Goal: Information Seeking & Learning: Learn about a topic

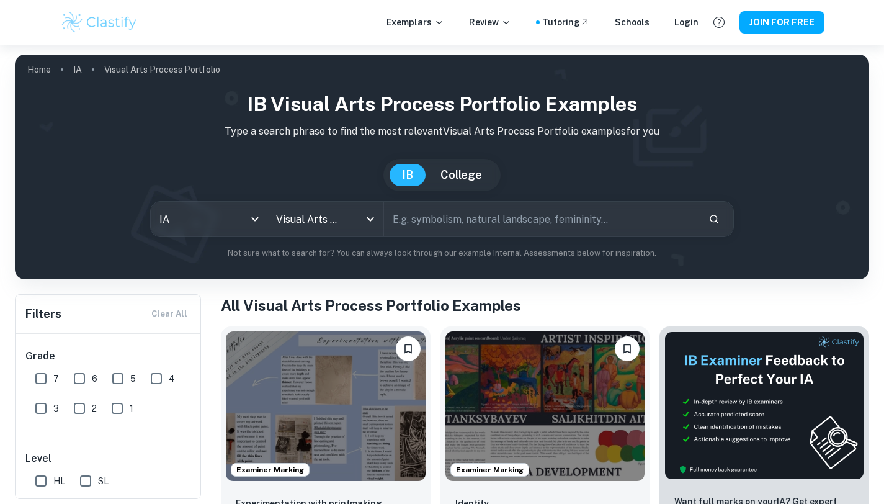
click at [79, 375] on input "6" at bounding box center [79, 378] width 25 height 25
checkbox input "true"
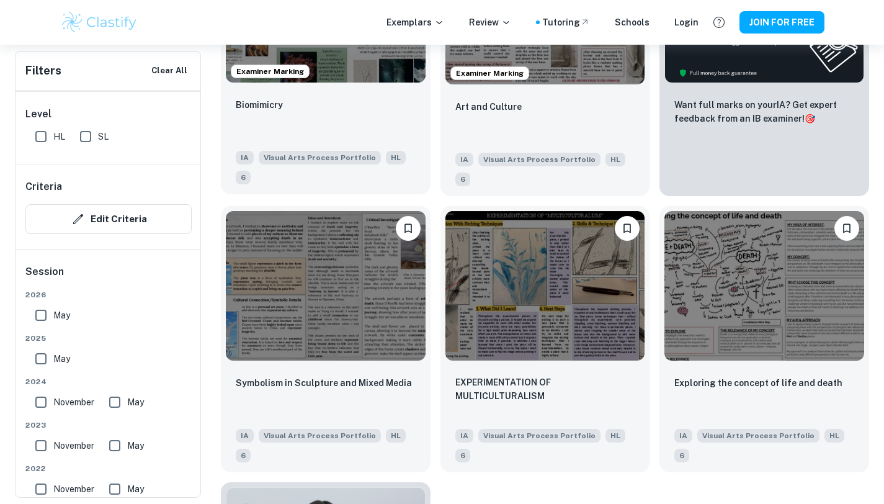
scroll to position [427, 0]
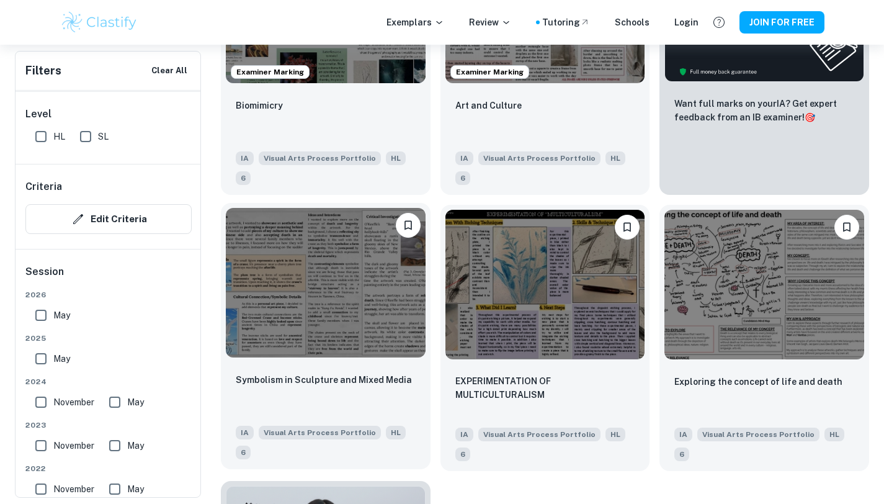
click at [296, 269] on img at bounding box center [326, 283] width 200 height 150
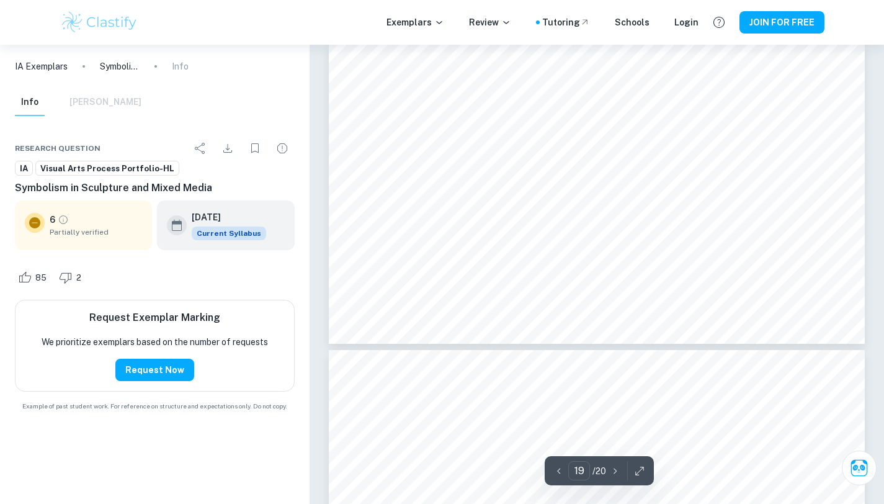
scroll to position [5899, 0]
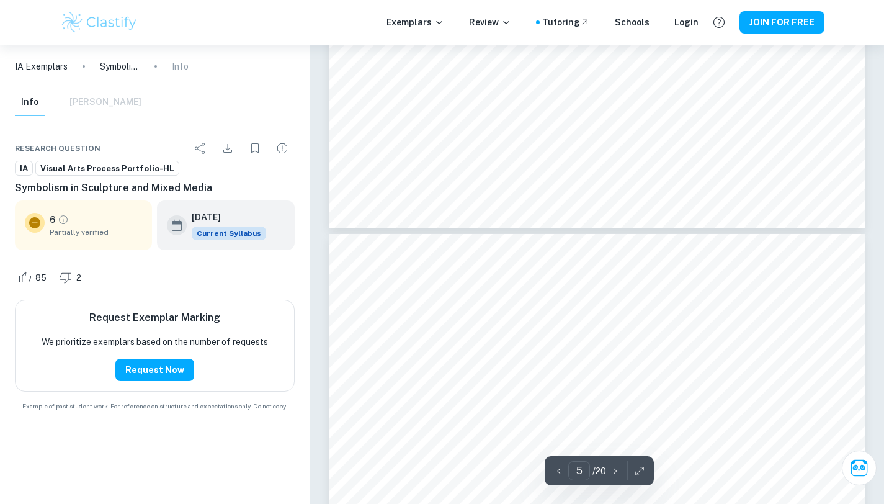
type input "4"
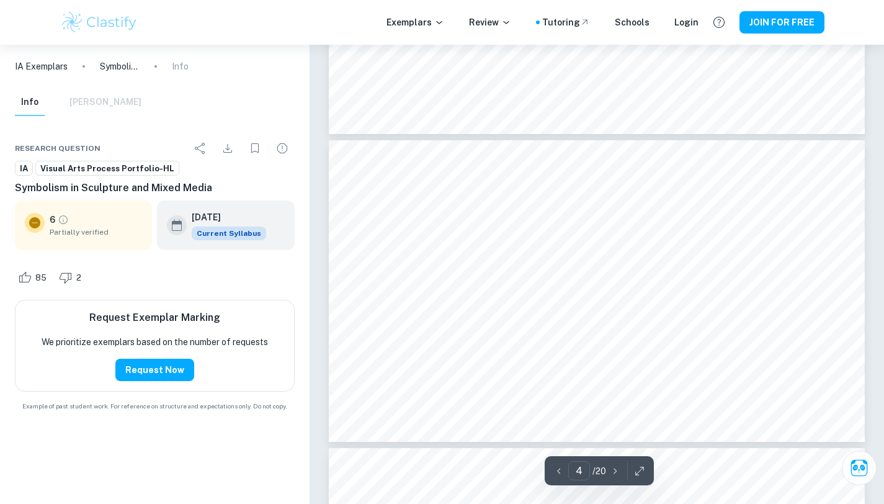
scroll to position [1011, 0]
click at [97, 22] on img at bounding box center [99, 22] width 79 height 25
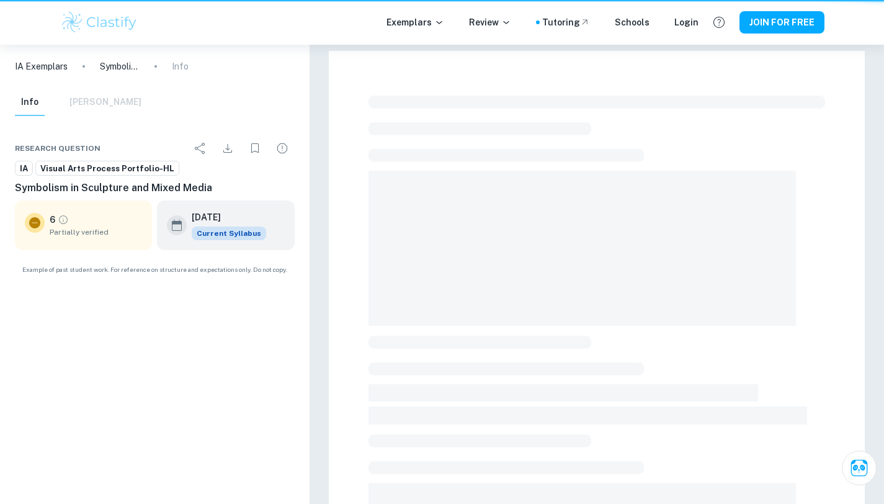
scroll to position [307, 0]
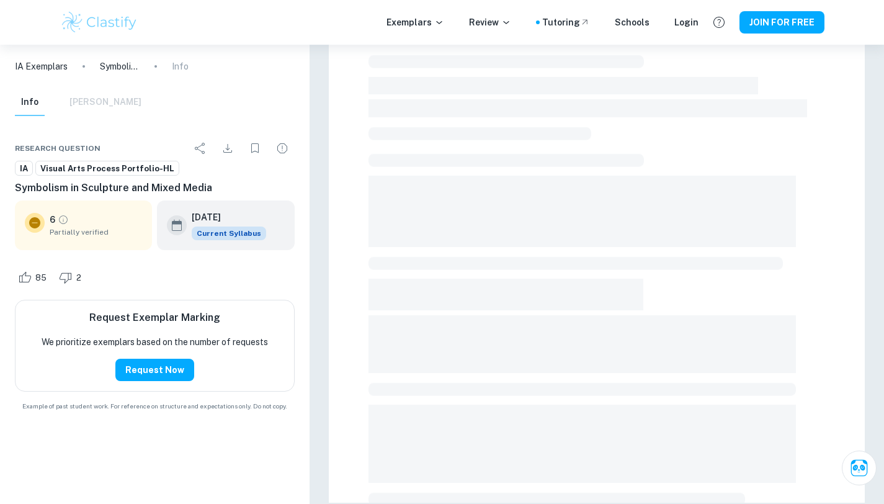
scroll to position [427, 0]
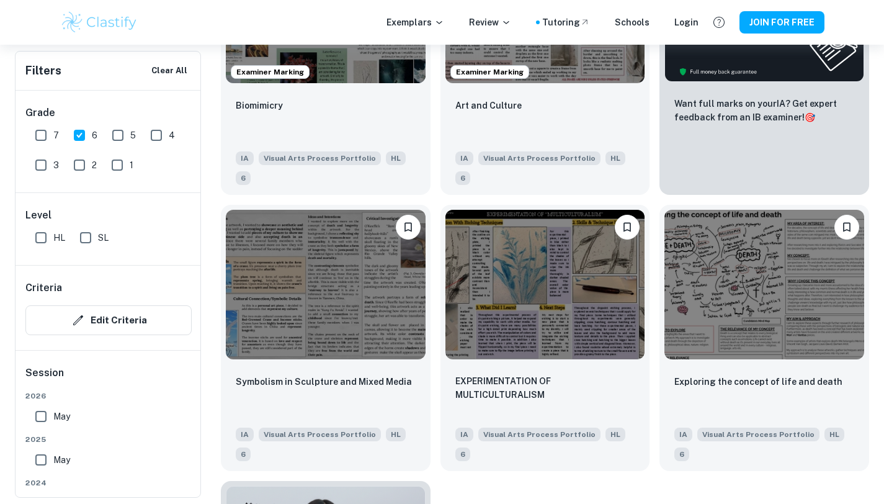
click at [79, 136] on input "6" at bounding box center [79, 135] width 25 height 25
checkbox input "false"
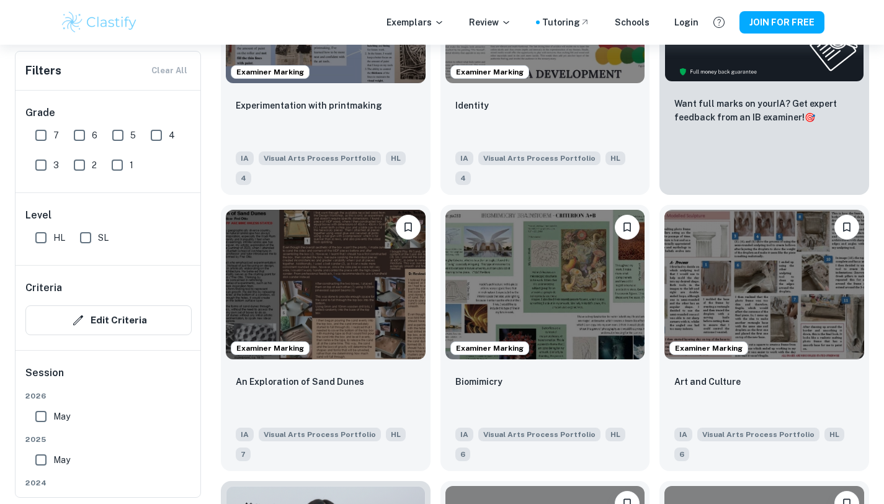
click at [37, 135] on input "7" at bounding box center [41, 135] width 25 height 25
checkbox input "true"
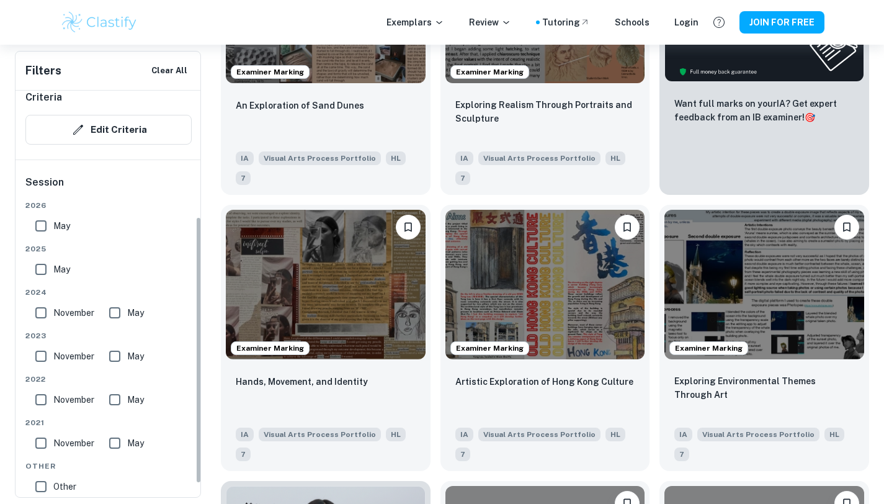
scroll to position [192, 0]
click at [44, 232] on input "May" at bounding box center [41, 224] width 25 height 25
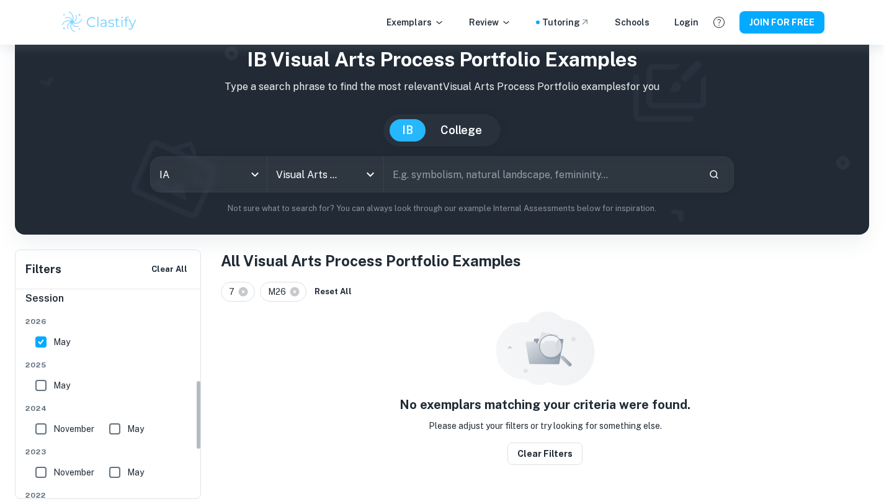
scroll to position [269, 0]
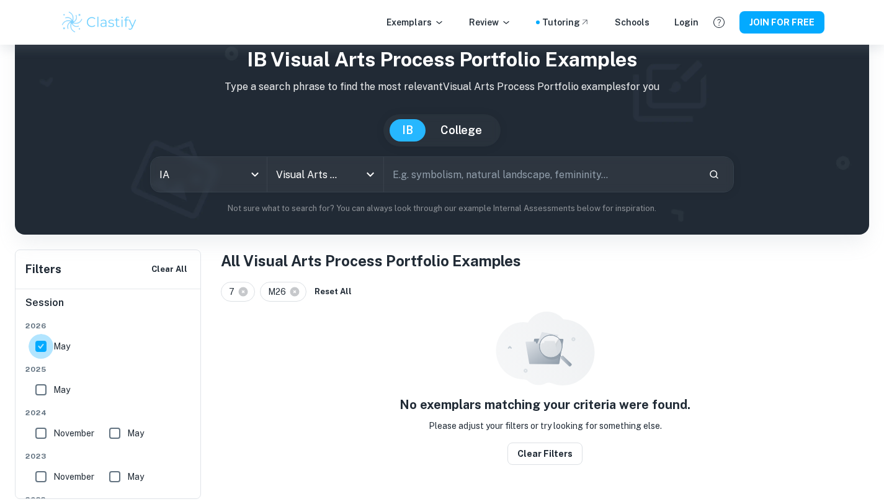
click at [43, 352] on input "May" at bounding box center [41, 346] width 25 height 25
checkbox input "false"
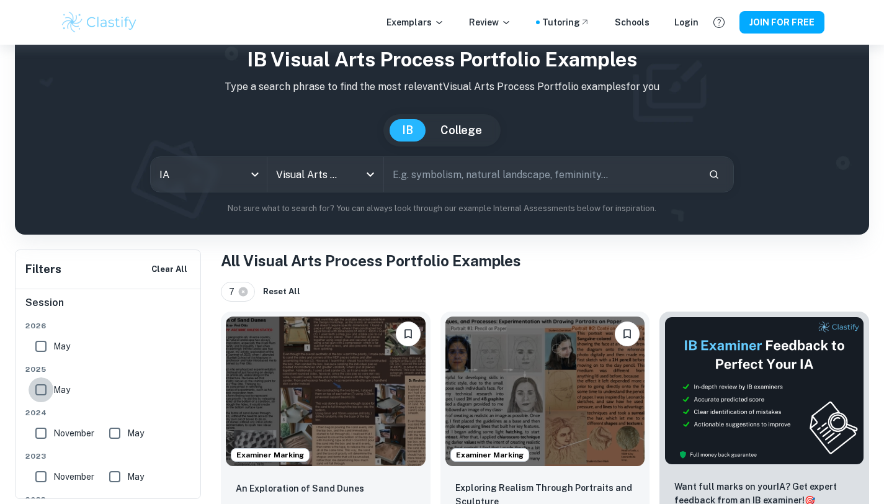
click at [41, 391] on input "May" at bounding box center [41, 389] width 25 height 25
checkbox input "true"
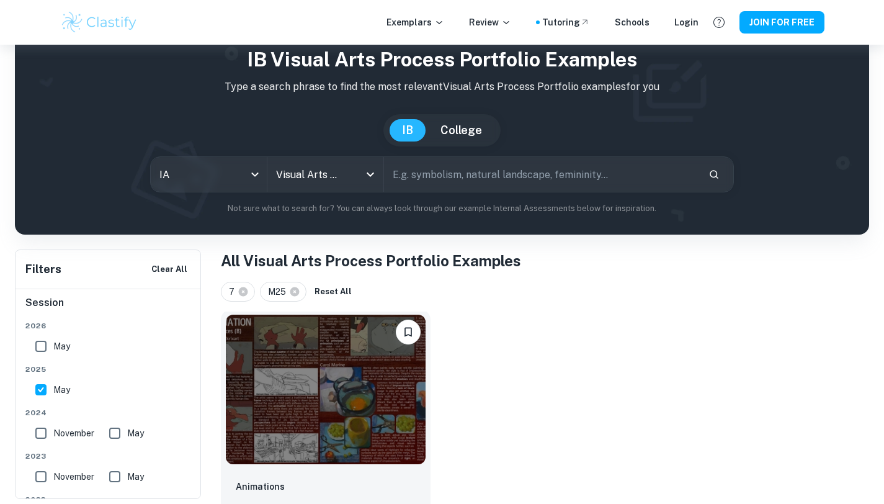
click at [310, 395] on img at bounding box center [326, 390] width 200 height 150
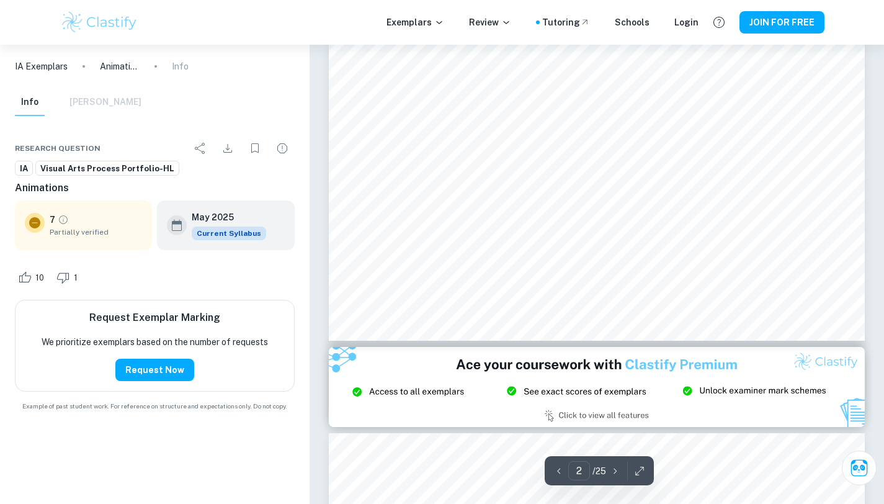
scroll to position [326, 0]
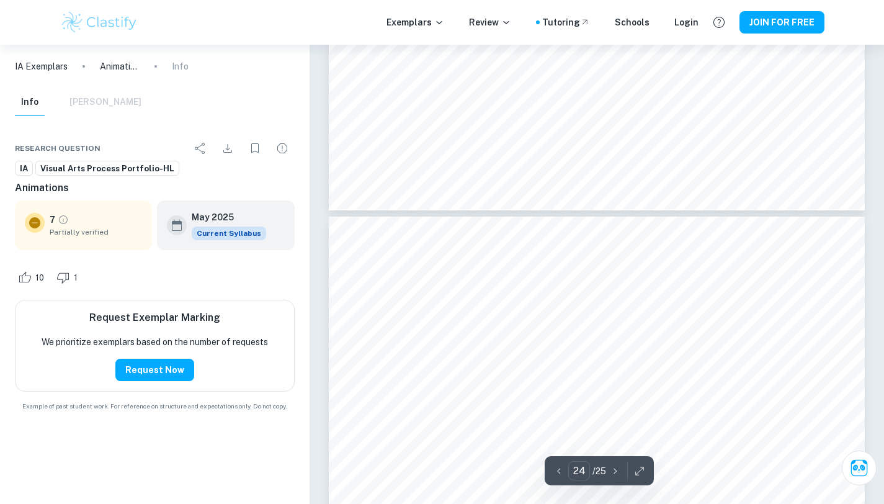
type input "25"
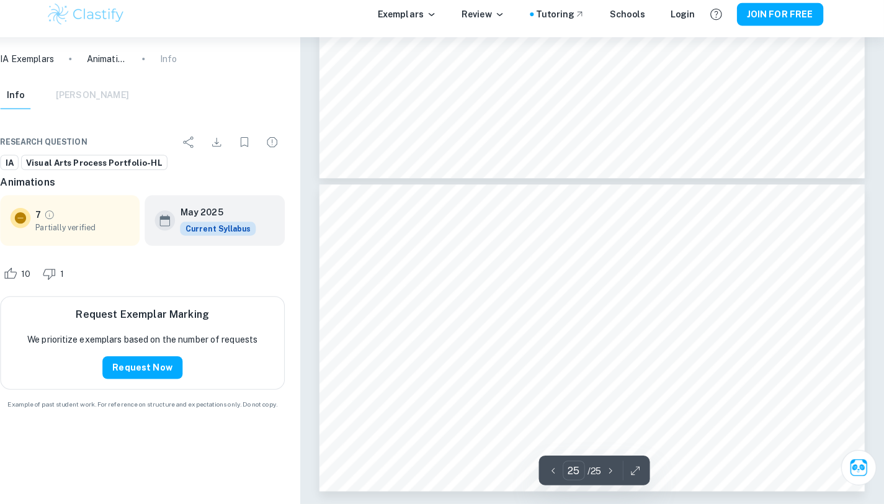
scroll to position [7685, 0]
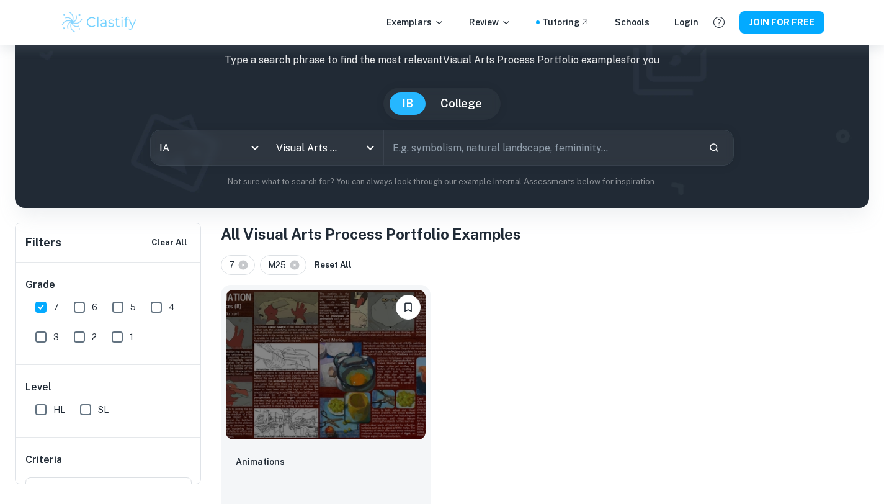
scroll to position [118, 0]
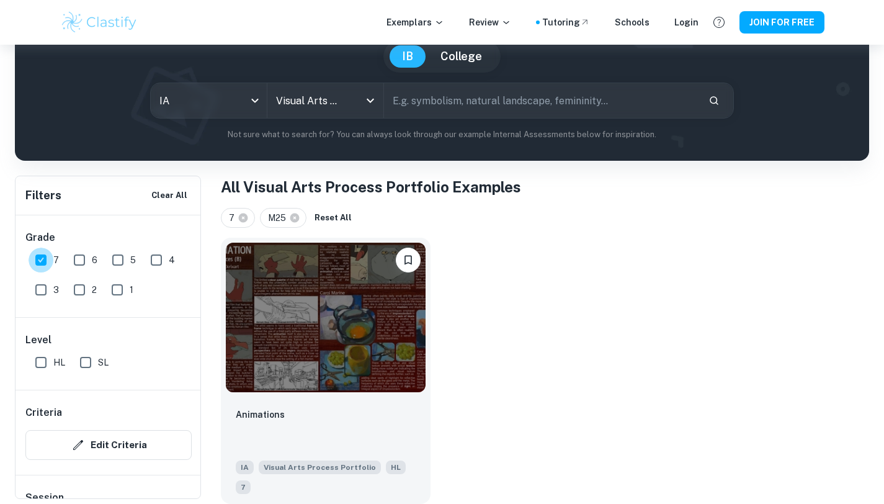
click at [43, 260] on input "7" at bounding box center [41, 260] width 25 height 25
checkbox input "false"
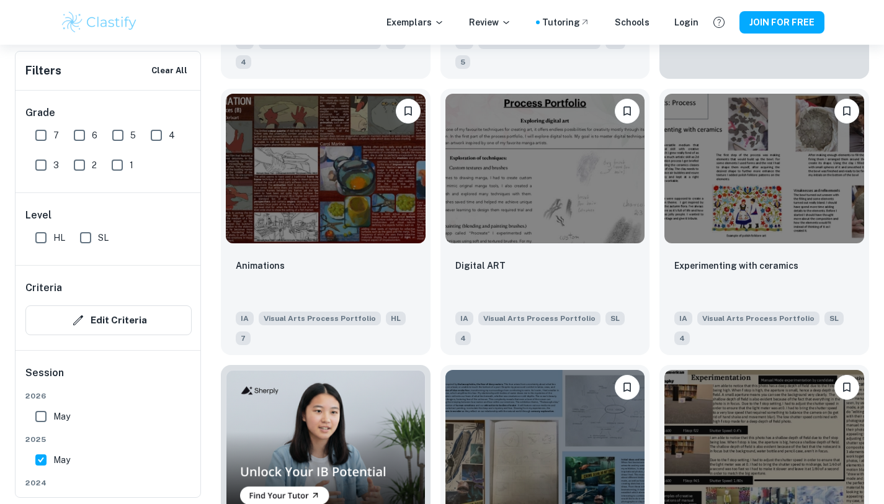
scroll to position [671, 0]
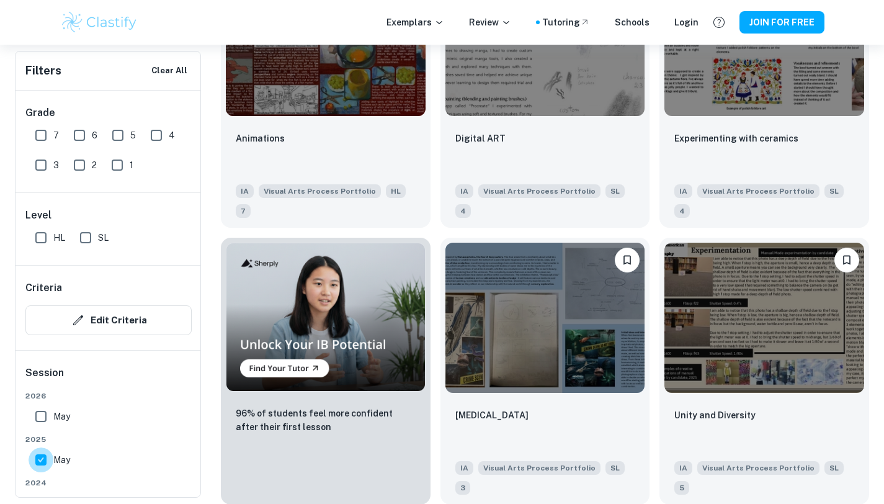
click at [40, 460] on input "May" at bounding box center [41, 459] width 25 height 25
checkbox input "false"
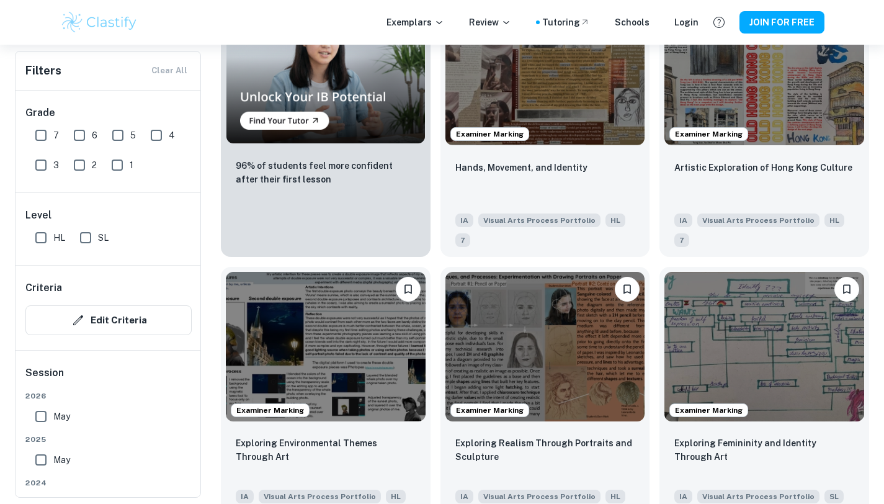
scroll to position [1031, 0]
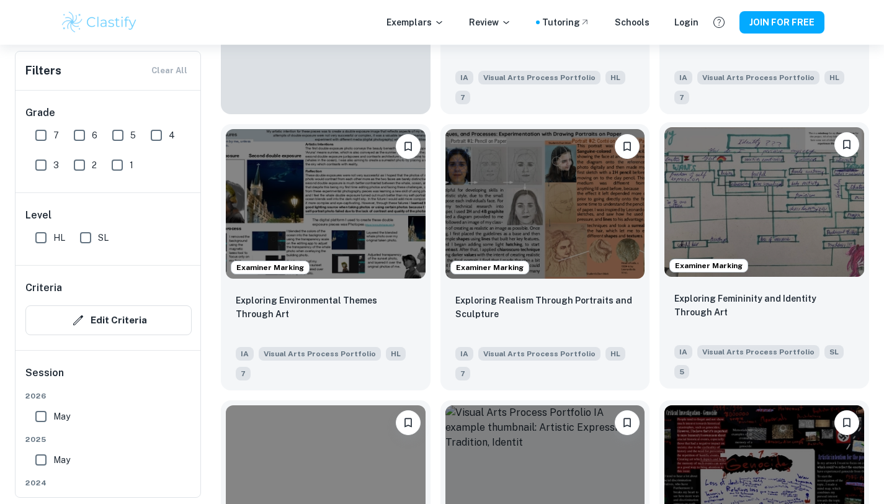
click at [794, 169] on img at bounding box center [764, 202] width 200 height 150
